Goal: Task Accomplishment & Management: Use online tool/utility

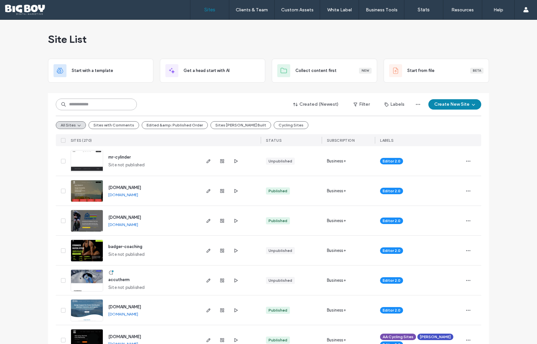
click at [82, 106] on input at bounding box center [96, 105] width 81 height 12
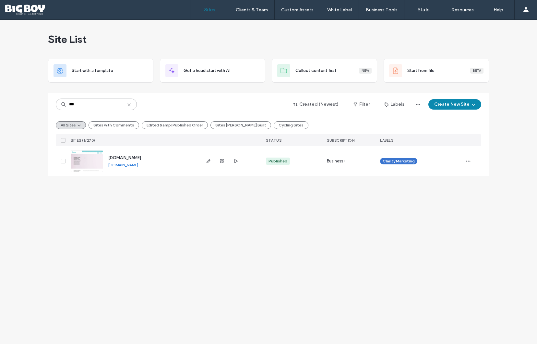
type input "***"
click at [93, 157] on img at bounding box center [87, 172] width 32 height 44
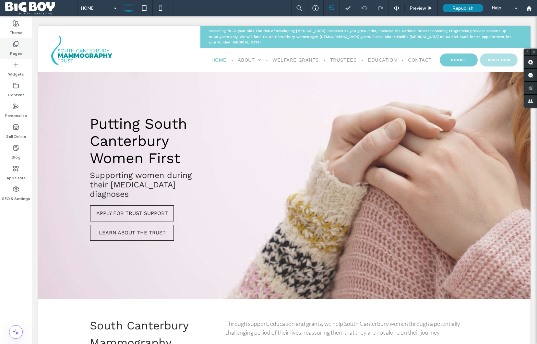
click at [19, 51] on label "Pages" at bounding box center [16, 51] width 12 height 9
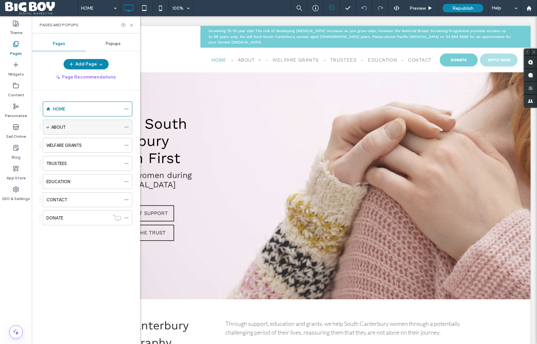
click at [67, 126] on div "ABOUT" at bounding box center [86, 127] width 70 height 7
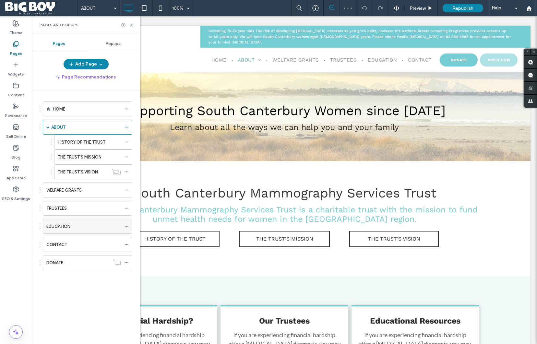
click at [63, 227] on label "EDUCATION" at bounding box center [58, 226] width 24 height 11
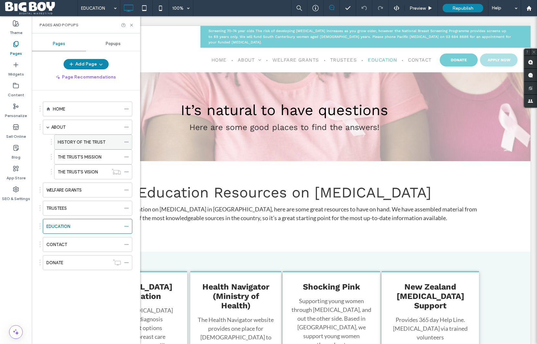
click at [83, 145] on label "HISTORY OF THE TRUST" at bounding box center [82, 141] width 48 height 11
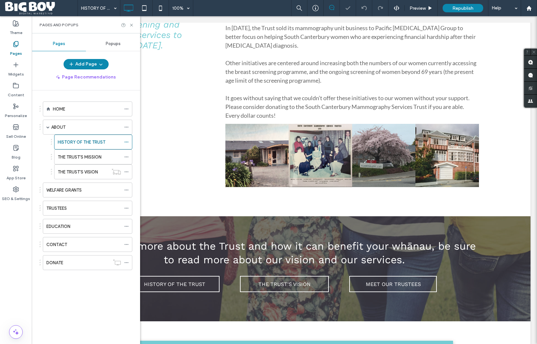
scroll to position [254, 0]
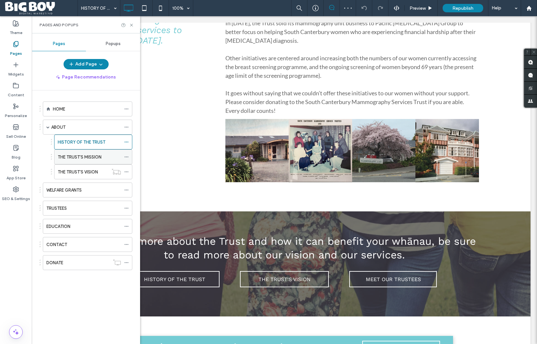
click at [74, 155] on label "THE TRUST'S MISSION" at bounding box center [80, 156] width 44 height 11
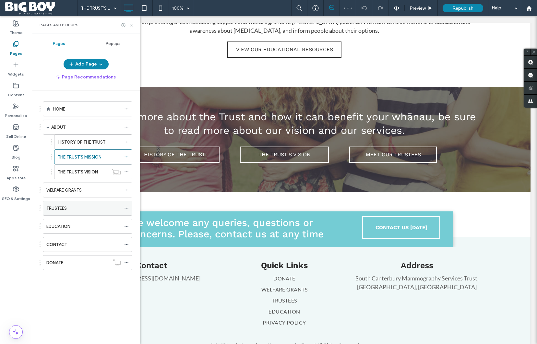
scroll to position [250, 0]
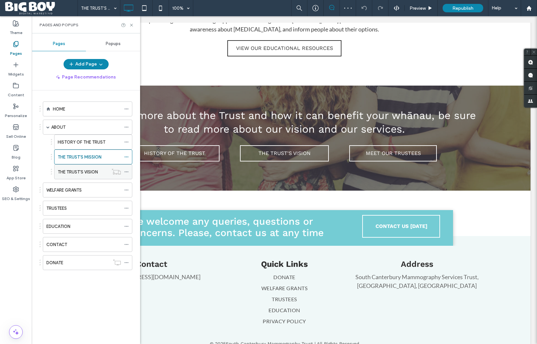
click at [76, 170] on label "THE TRUST'S VISION" at bounding box center [78, 171] width 40 height 11
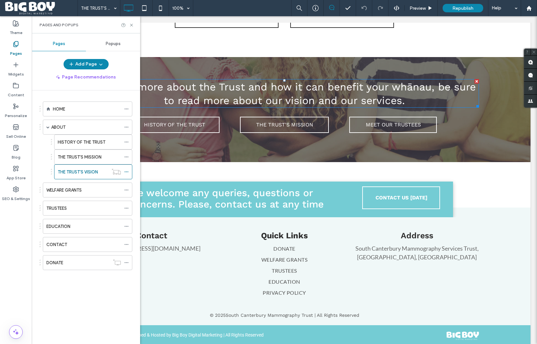
scroll to position [247, 0]
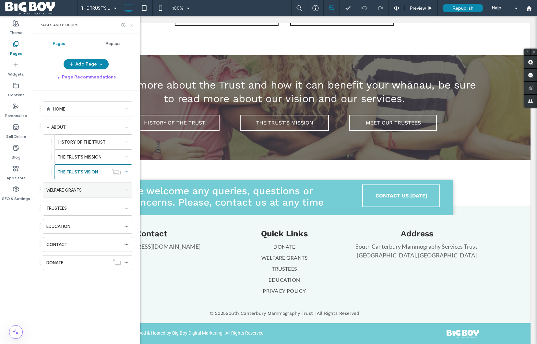
click at [80, 192] on label "WELFARE GRANTS" at bounding box center [63, 189] width 35 height 11
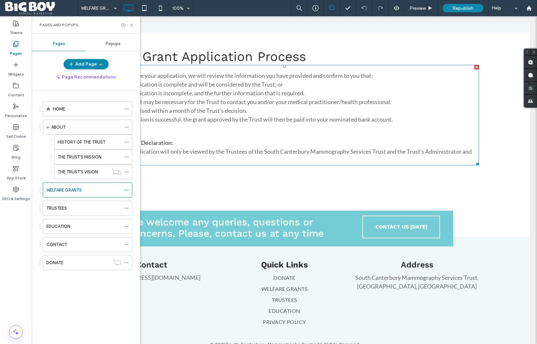
scroll to position [1036, 0]
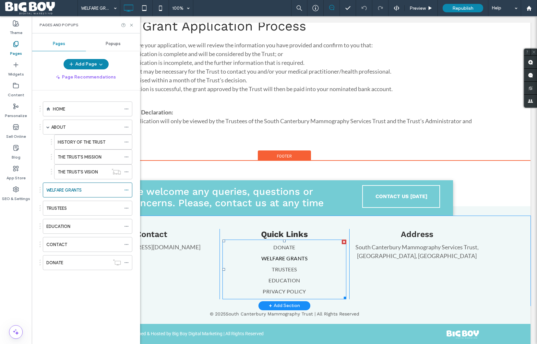
click at [277, 254] on span "WELFARE GRANTS" at bounding box center [284, 258] width 46 height 8
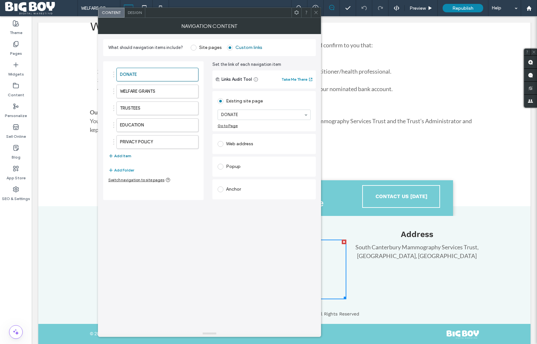
click at [124, 155] on button "Add Item" at bounding box center [119, 156] width 23 height 8
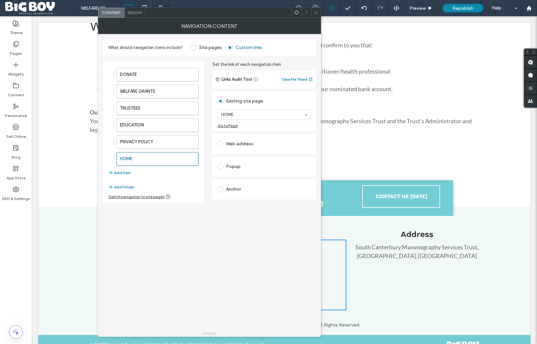
click at [315, 12] on icon at bounding box center [315, 12] width 5 height 5
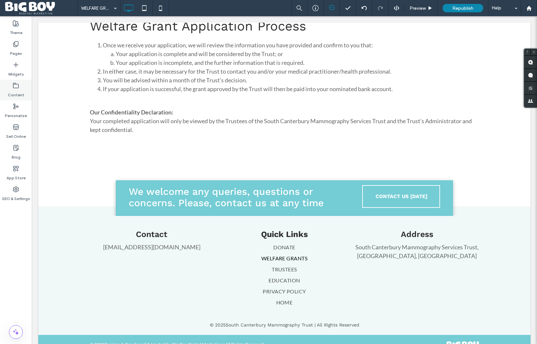
click at [16, 96] on label "Content" at bounding box center [16, 93] width 17 height 9
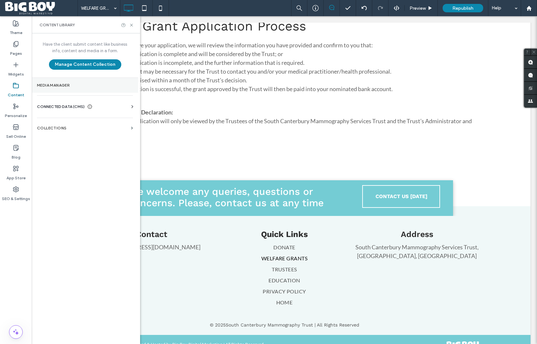
click at [58, 82] on section "Media Manager" at bounding box center [85, 85] width 106 height 15
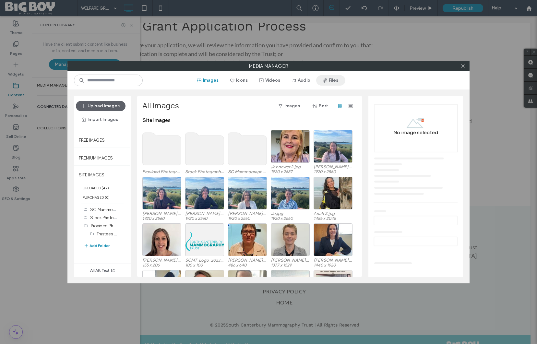
click at [327, 81] on button "Files" at bounding box center [330, 80] width 29 height 10
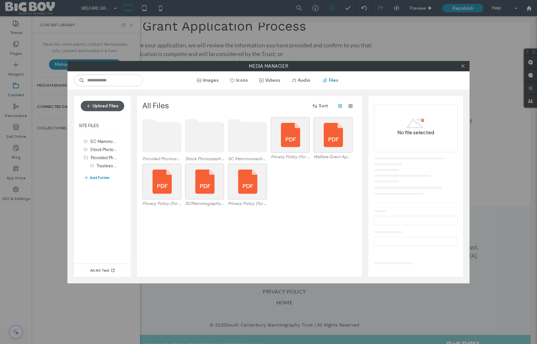
click at [98, 108] on button "Upload Files" at bounding box center [102, 106] width 43 height 10
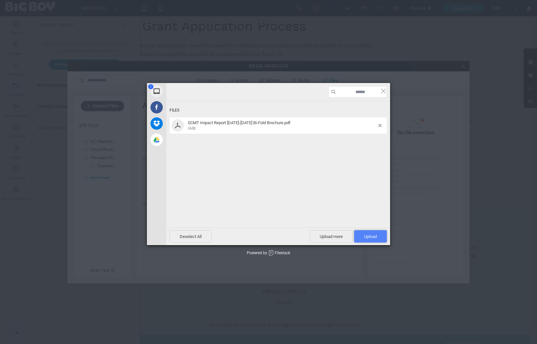
click at [367, 233] on span "Upload 1" at bounding box center [370, 236] width 33 height 12
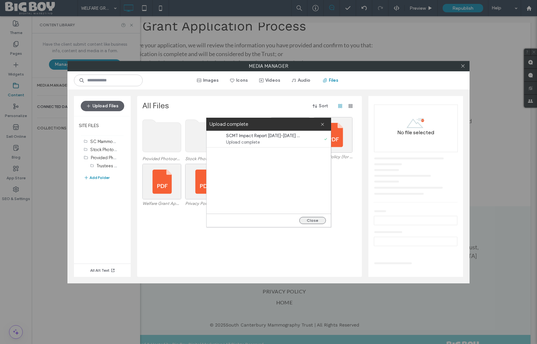
click at [314, 219] on button "Close" at bounding box center [312, 220] width 27 height 7
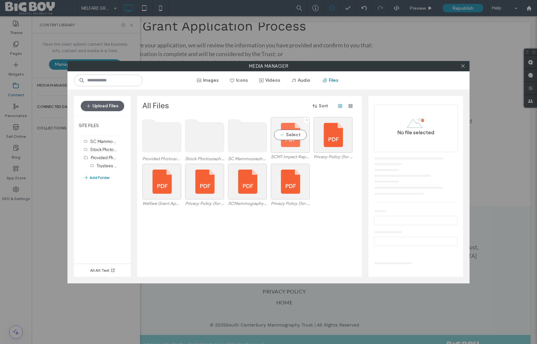
click at [293, 136] on div "Select" at bounding box center [290, 135] width 39 height 36
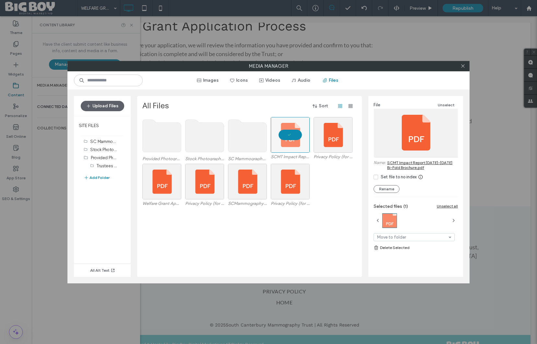
click at [404, 163] on link "SCMT Impact Report [DATE]-[DATE] Bi-Fold Brochure.pdf" at bounding box center [422, 165] width 71 height 10
click at [463, 66] on icon at bounding box center [462, 66] width 5 height 5
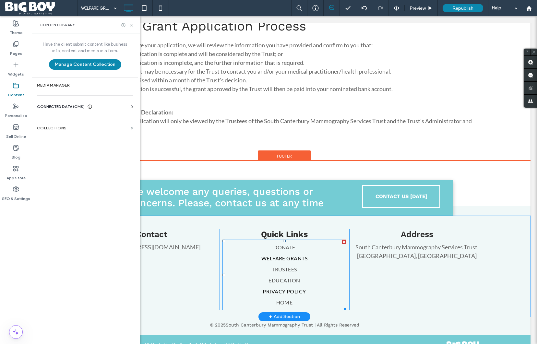
click at [286, 287] on span "PRIVACY POLICY" at bounding box center [283, 291] width 43 height 8
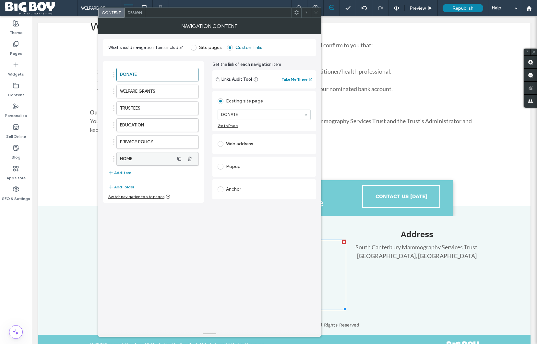
click at [134, 157] on label "HOME" at bounding box center [147, 158] width 54 height 13
click at [249, 144] on div "Web address" at bounding box center [263, 144] width 93 height 10
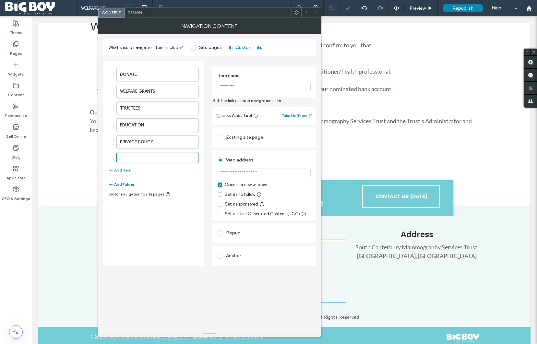
click at [247, 173] on input "url" at bounding box center [263, 173] width 93 height 8
paste input "**********"
type input "**********"
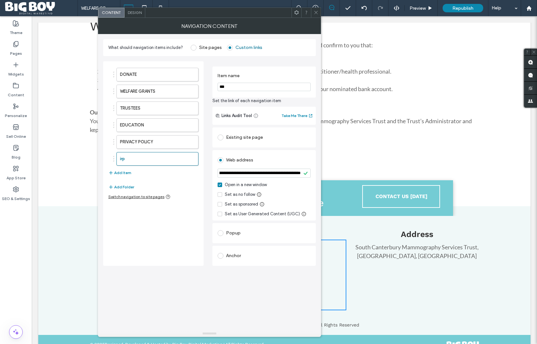
scroll to position [0, 0]
type input "**********"
click at [155, 141] on label "PRIVACY POLICY" at bounding box center [147, 141] width 54 height 13
click at [134, 157] on label "Impact Report [DATE]-[DATE]" at bounding box center [147, 158] width 54 height 13
drag, startPoint x: 244, startPoint y: 86, endPoint x: 215, endPoint y: 86, distance: 28.5
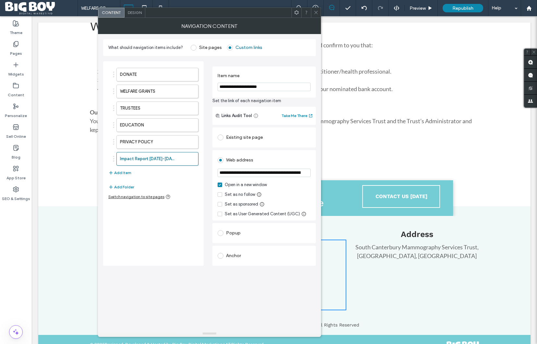
click at [215, 86] on div "**********" at bounding box center [263, 81] width 103 height 31
click at [277, 86] on input "**********" at bounding box center [263, 87] width 93 height 8
type input "**********"
click at [146, 139] on label "PRIVACY POLICY" at bounding box center [147, 141] width 54 height 13
click at [318, 13] on div at bounding box center [316, 13] width 10 height 10
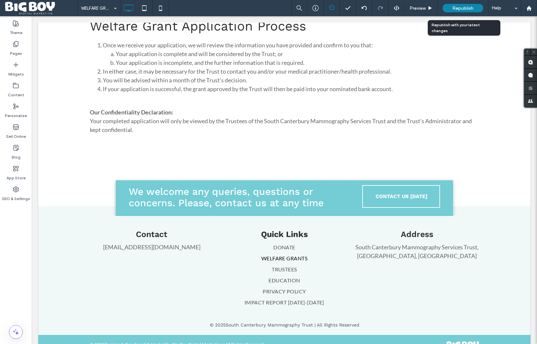
click at [473, 6] on div "Republish" at bounding box center [462, 8] width 41 height 8
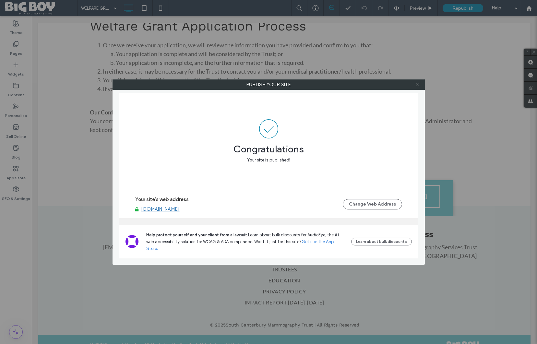
click at [417, 85] on icon at bounding box center [417, 84] width 5 height 5
